Goal: Task Accomplishment & Management: Use online tool/utility

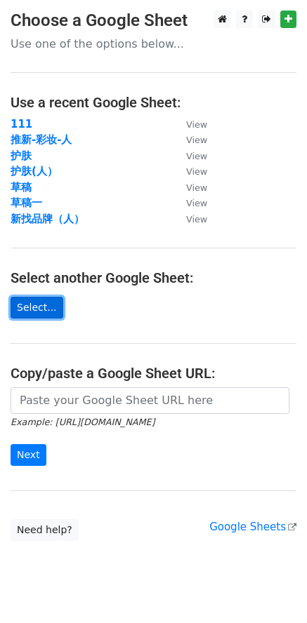
click at [33, 305] on link "Select..." at bounding box center [37, 308] width 53 height 22
click at [31, 312] on link "Select..." at bounding box center [37, 308] width 53 height 22
click at [40, 307] on link "Select..." at bounding box center [37, 308] width 53 height 22
click at [41, 311] on link "Select..." at bounding box center [37, 308] width 53 height 22
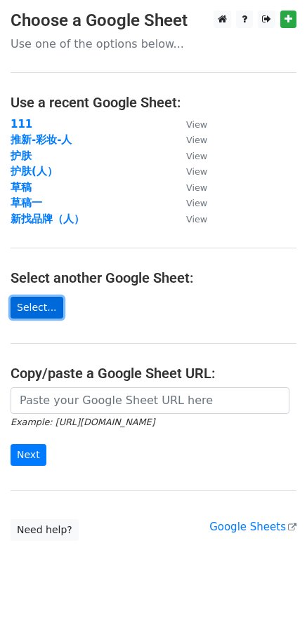
click at [43, 311] on link "Select..." at bounding box center [37, 308] width 53 height 22
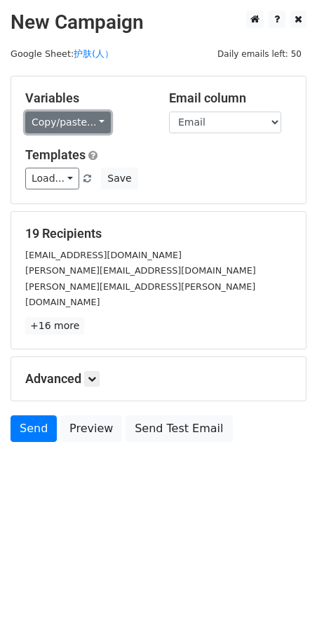
click at [67, 126] on link "Copy/paste..." at bounding box center [68, 123] width 86 height 22
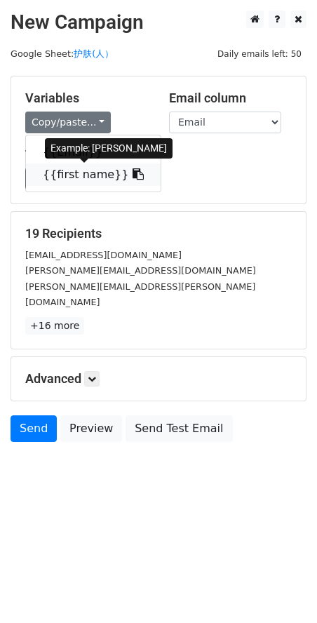
click at [69, 177] on link "{{first name}}" at bounding box center [93, 174] width 135 height 22
